Goal: Task Accomplishment & Management: Manage account settings

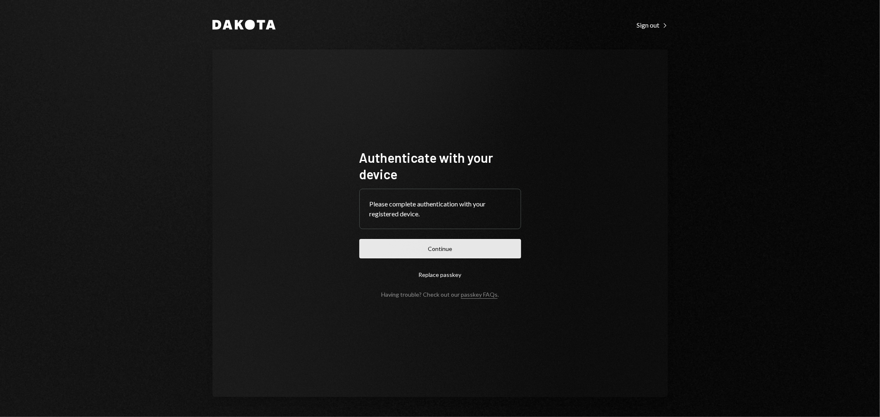
click at [427, 257] on button "Continue" at bounding box center [440, 248] width 162 height 19
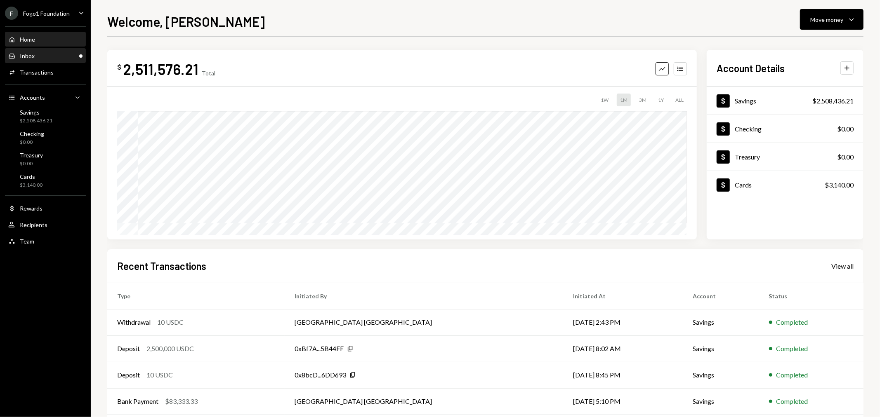
click at [56, 54] on div "Inbox Inbox" at bounding box center [45, 55] width 74 height 7
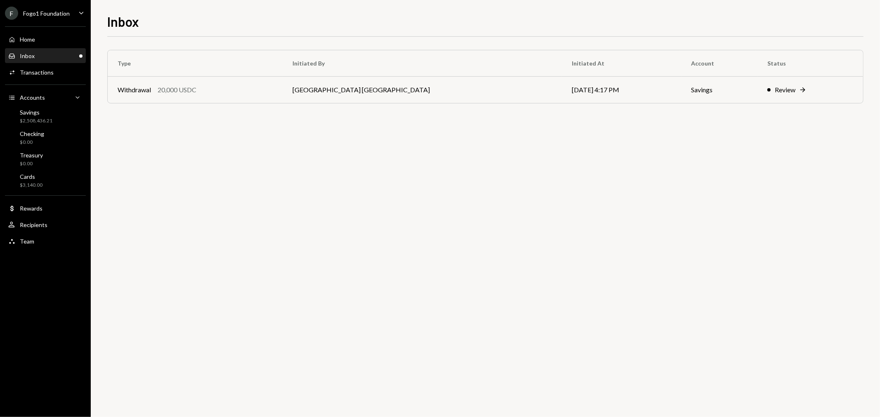
click at [52, 11] on div "Fogo1 Foundation" at bounding box center [46, 13] width 47 height 7
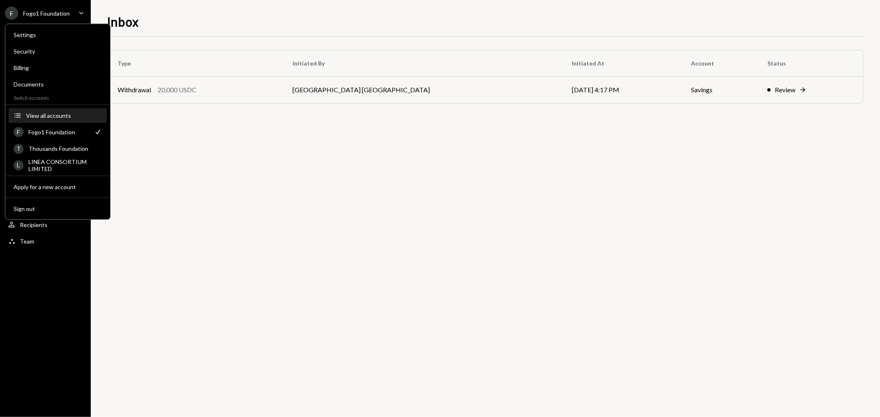
click at [53, 116] on div "View all accounts" at bounding box center [64, 115] width 76 height 7
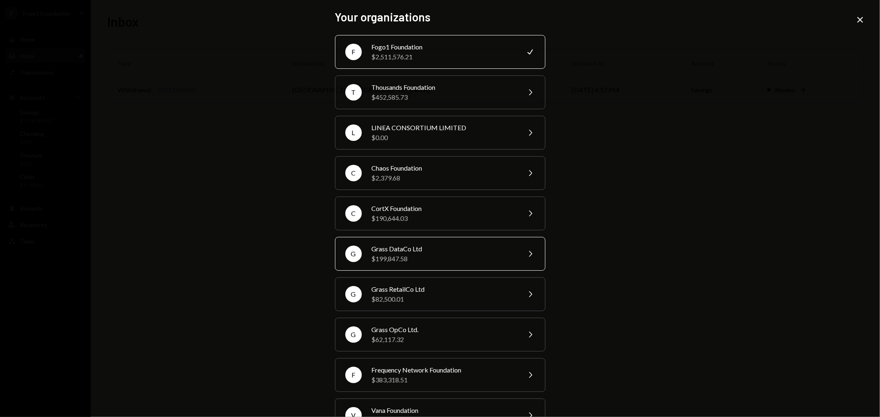
click at [400, 250] on div "Grass DataCo Ltd" at bounding box center [444, 249] width 144 height 10
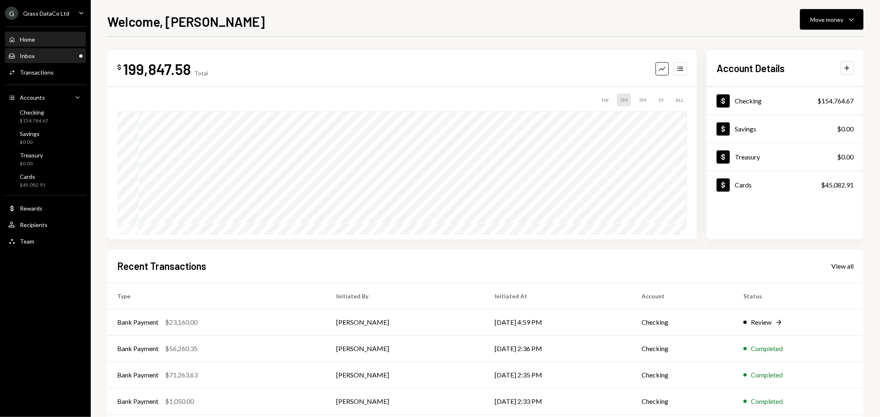
click at [58, 54] on div "Inbox Inbox" at bounding box center [45, 55] width 74 height 7
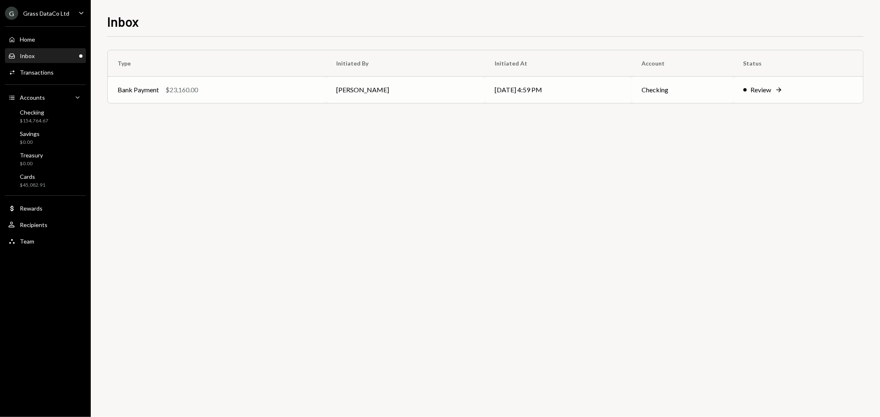
click at [386, 94] on td "[PERSON_NAME]" at bounding box center [405, 90] width 158 height 26
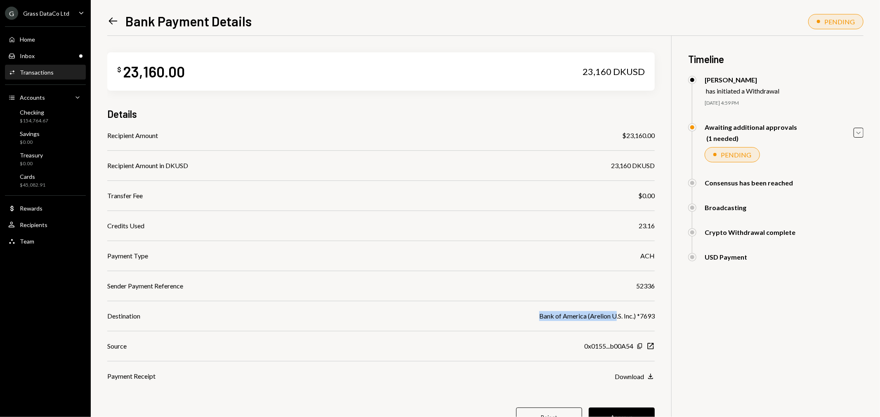
drag, startPoint x: 539, startPoint y: 313, endPoint x: 612, endPoint y: 313, distance: 73.0
click at [613, 313] on div "Bank of America (Arelion U.S. Inc.) *7693" at bounding box center [596, 316] width 115 height 10
click at [597, 317] on div "Bank of America (Arelion U.S. Inc.) *7693" at bounding box center [596, 316] width 115 height 10
click at [576, 315] on div "Bank of America (Arelion U.S. Inc.) *7693" at bounding box center [596, 316] width 115 height 10
drag, startPoint x: 539, startPoint y: 313, endPoint x: 660, endPoint y: 324, distance: 121.3
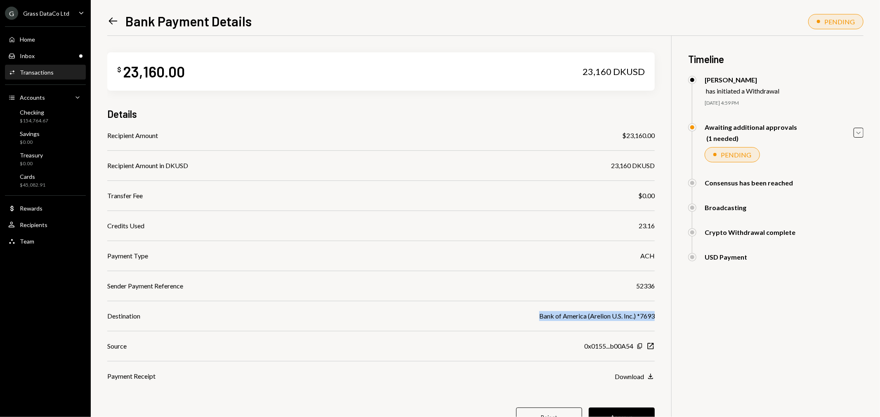
click at [660, 324] on div "$ 23,160.00 23,160 DKUSD Details Recipient Amount $23,160.00 Recipient Amount i…" at bounding box center [485, 245] width 756 height 418
click at [612, 317] on div "Bank of America (Arelion U.S. Inc.) *7693" at bounding box center [596, 316] width 115 height 10
click at [40, 214] on div "Dollar Rewards" at bounding box center [45, 209] width 74 height 14
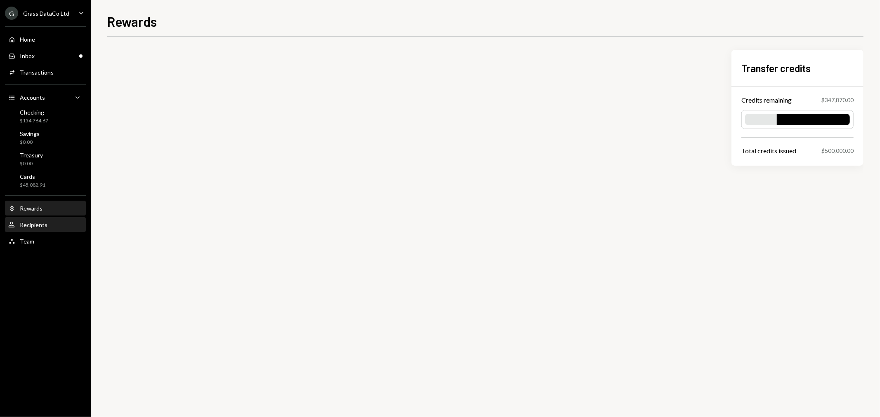
click at [40, 224] on div "Recipients" at bounding box center [34, 224] width 28 height 7
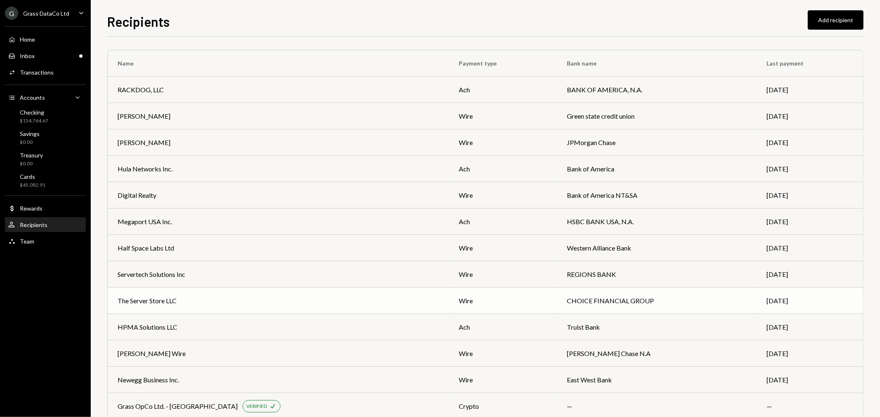
scroll to position [46, 0]
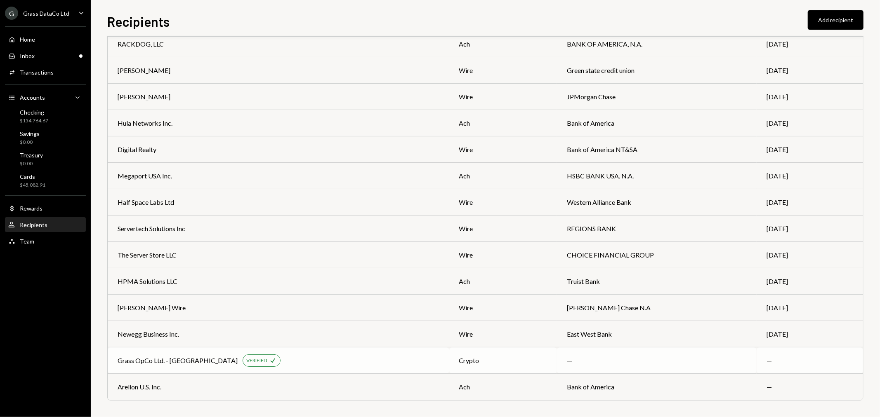
click at [172, 373] on td "Grass OpCo Ltd. - Dakota VERIFIED Check" at bounding box center [278, 361] width 341 height 26
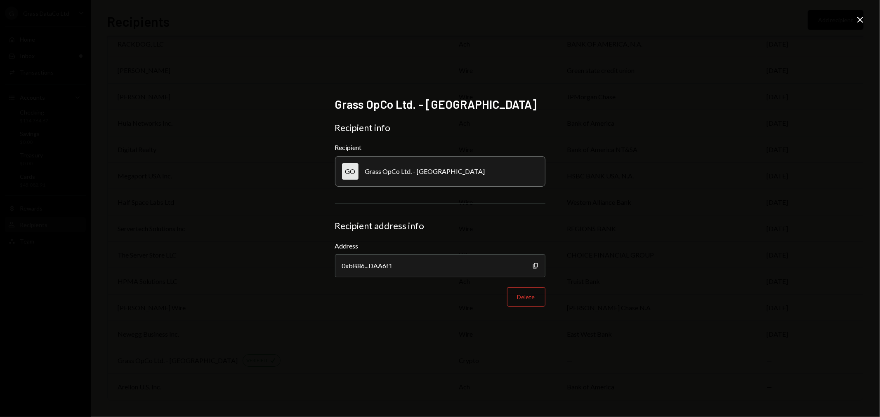
click at [859, 21] on icon at bounding box center [860, 20] width 6 height 6
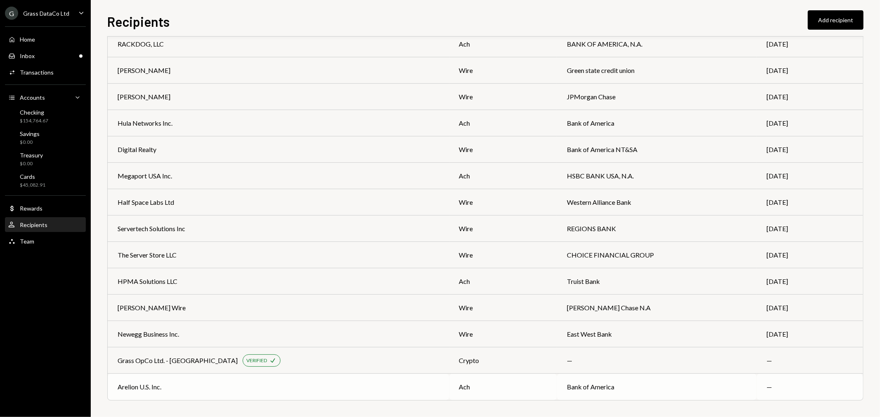
click at [319, 394] on td "Arelion U.S. Inc." at bounding box center [278, 387] width 341 height 26
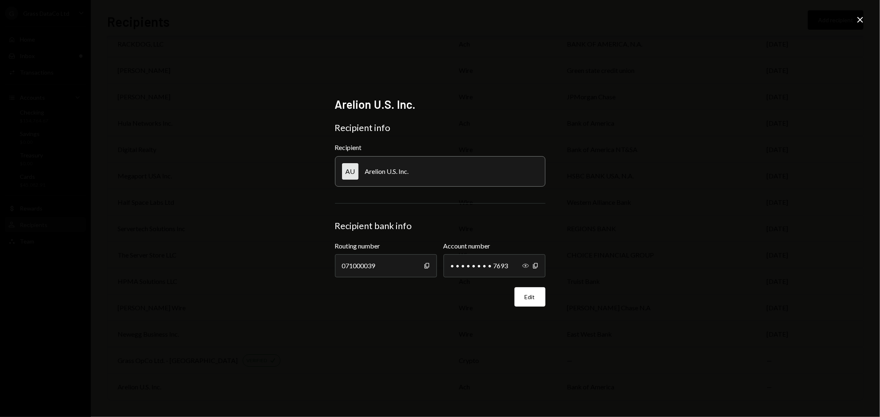
click at [526, 263] on icon "Show" at bounding box center [525, 266] width 7 height 7
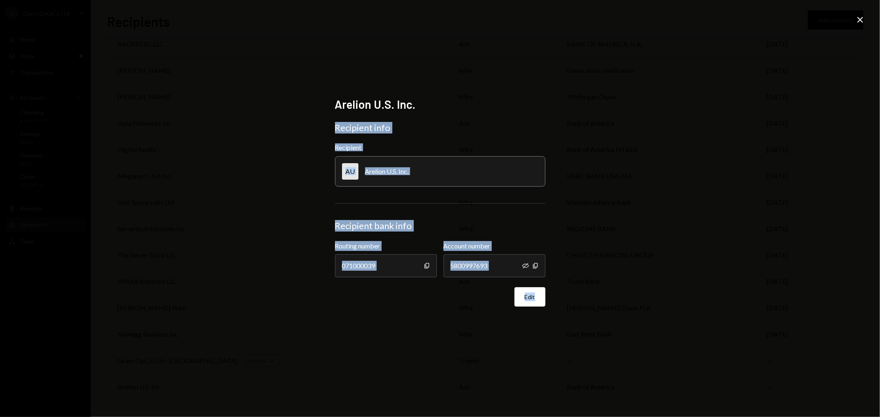
click at [864, 17] on div "Arelion U.S. Inc. Recipient info Recipient AU Arelion U.S. Inc. Recipient bank …" at bounding box center [440, 208] width 880 height 417
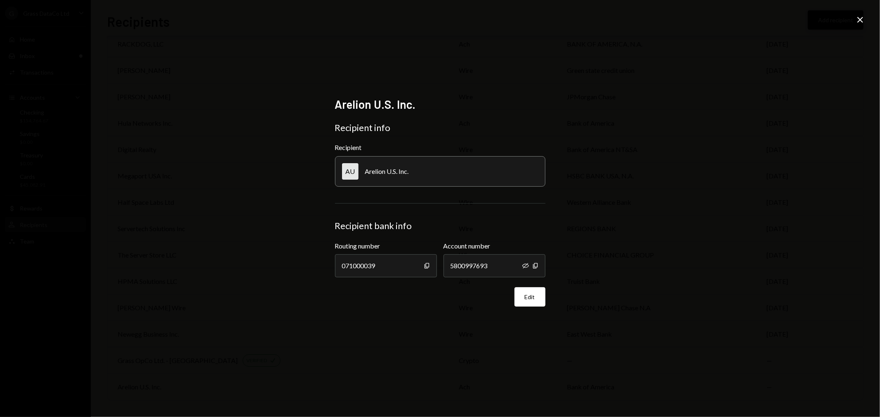
click at [862, 16] on icon "Close" at bounding box center [860, 20] width 10 height 10
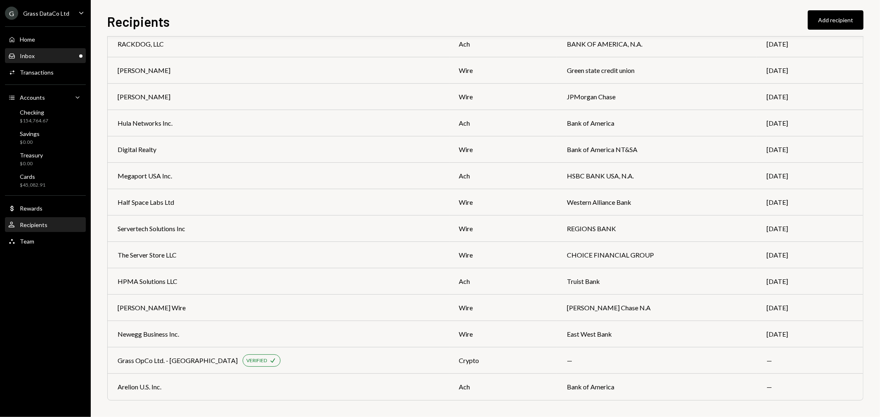
click at [42, 54] on div "Inbox Inbox" at bounding box center [45, 55] width 74 height 7
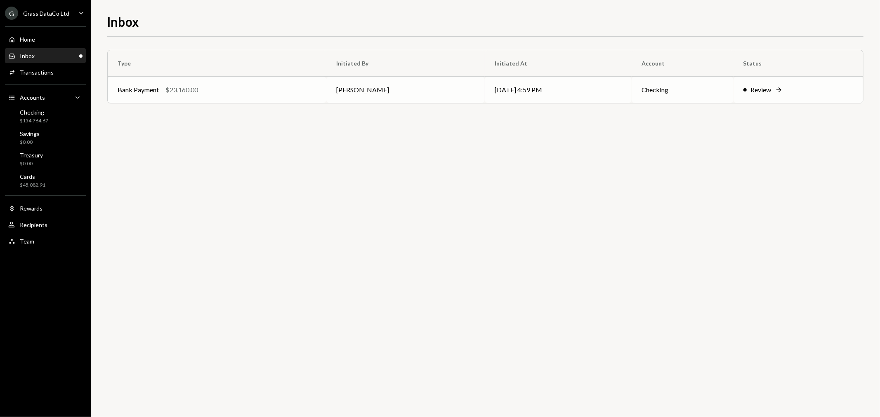
click at [316, 91] on div "Bank Payment $23,160.00" at bounding box center [217, 90] width 199 height 10
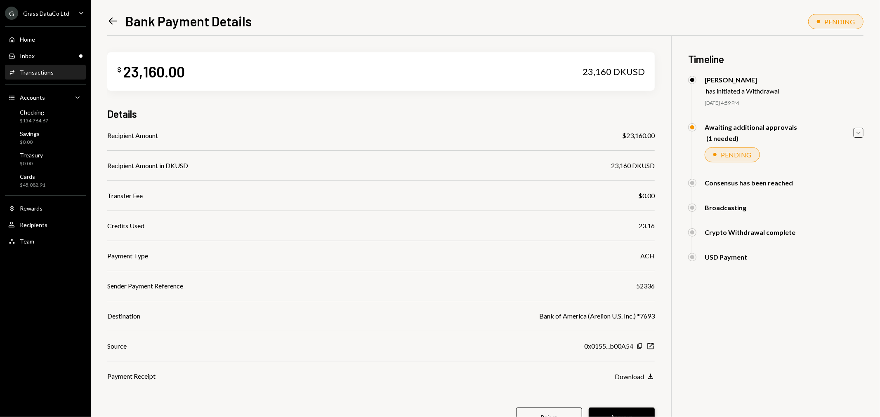
click at [616, 411] on button "Approve" at bounding box center [622, 417] width 66 height 19
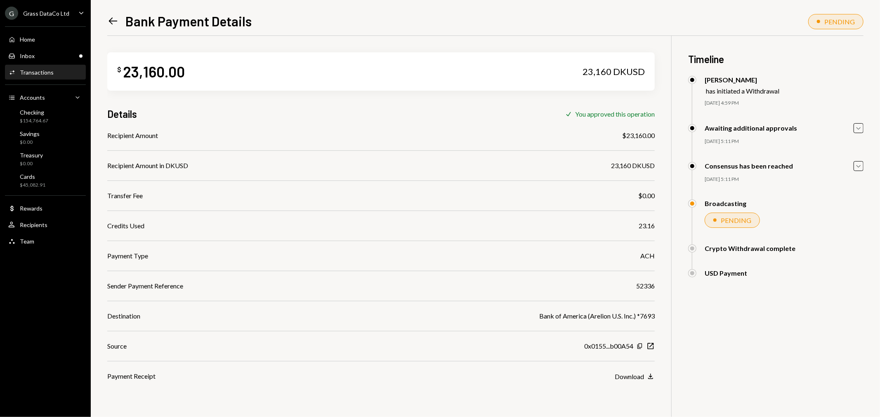
scroll to position [36, 0]
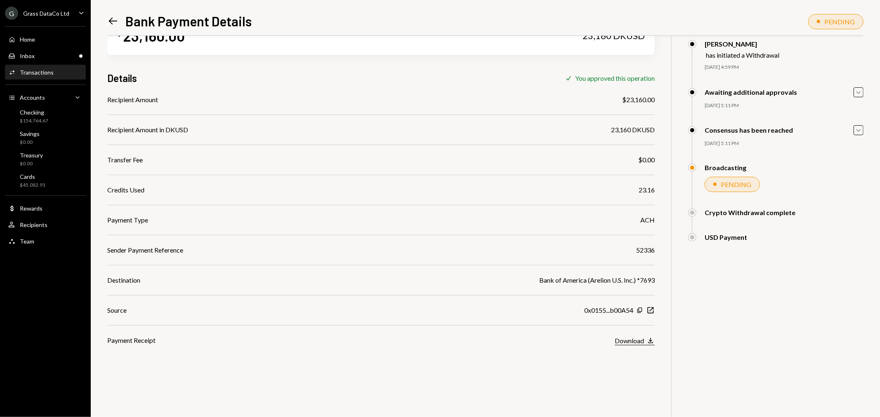
click at [641, 342] on div "Download" at bounding box center [628, 341] width 29 height 8
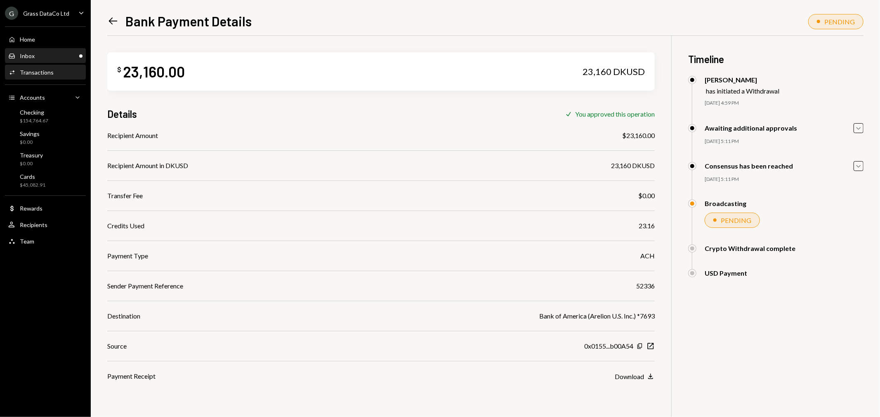
click at [76, 52] on div "Inbox Inbox" at bounding box center [45, 55] width 74 height 7
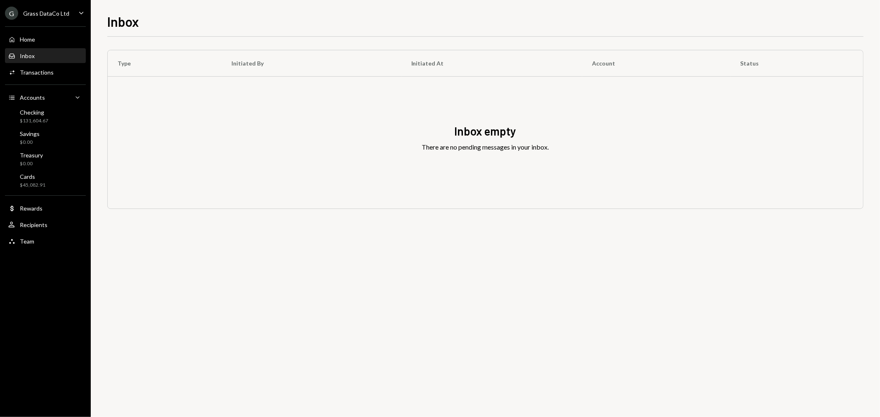
click at [33, 13] on div "Grass DataCo Ltd" at bounding box center [46, 13] width 46 height 7
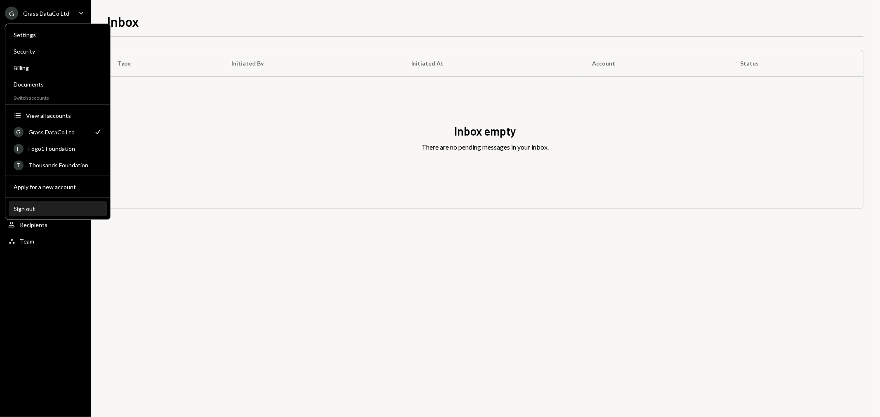
click at [30, 207] on div "Sign out" at bounding box center [58, 208] width 88 height 7
